Goal: Task Accomplishment & Management: Use online tool/utility

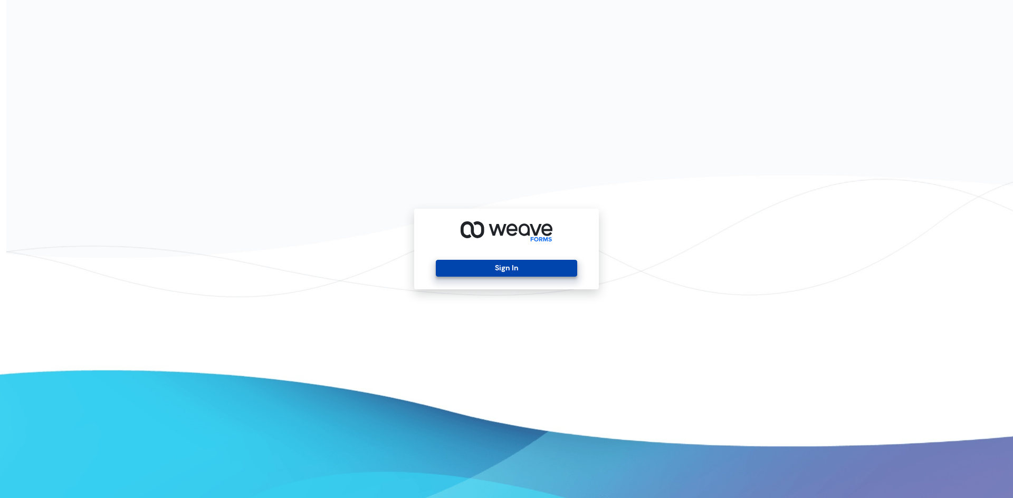
click at [514, 262] on button "Sign In" at bounding box center [506, 268] width 141 height 17
